Goal: Download file/media

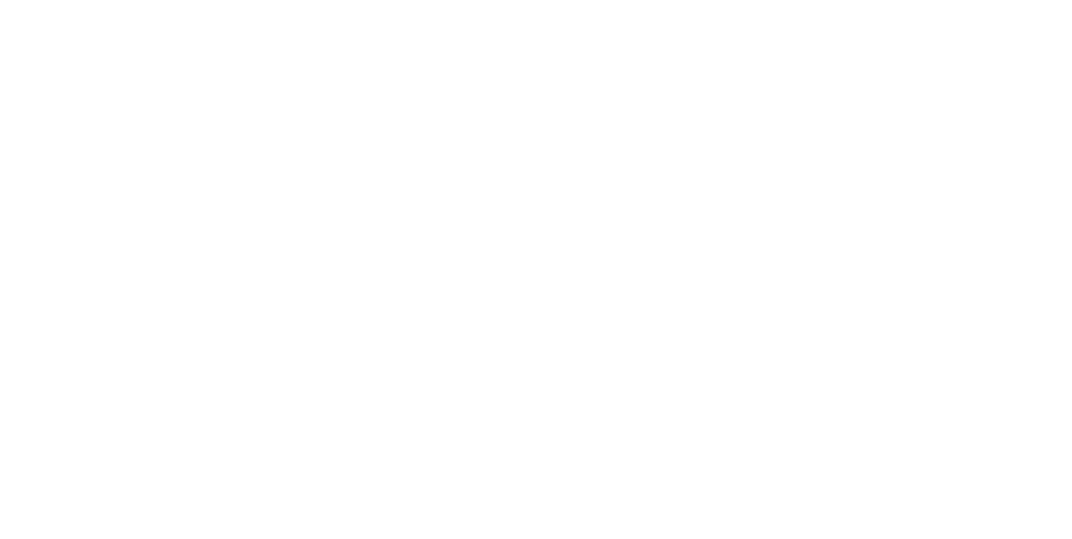
type input "falc"
